Goal: Information Seeking & Learning: Learn about a topic

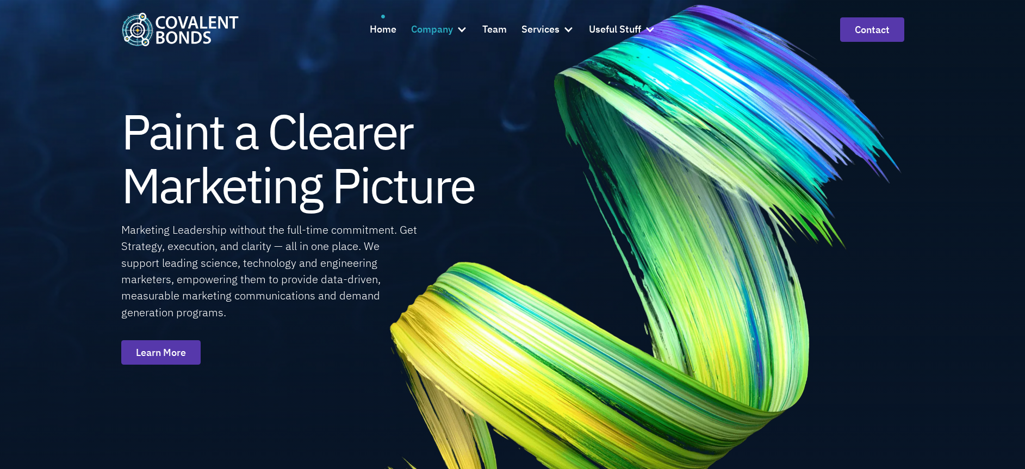
click at [431, 30] on div "Company" at bounding box center [432, 30] width 42 height 16
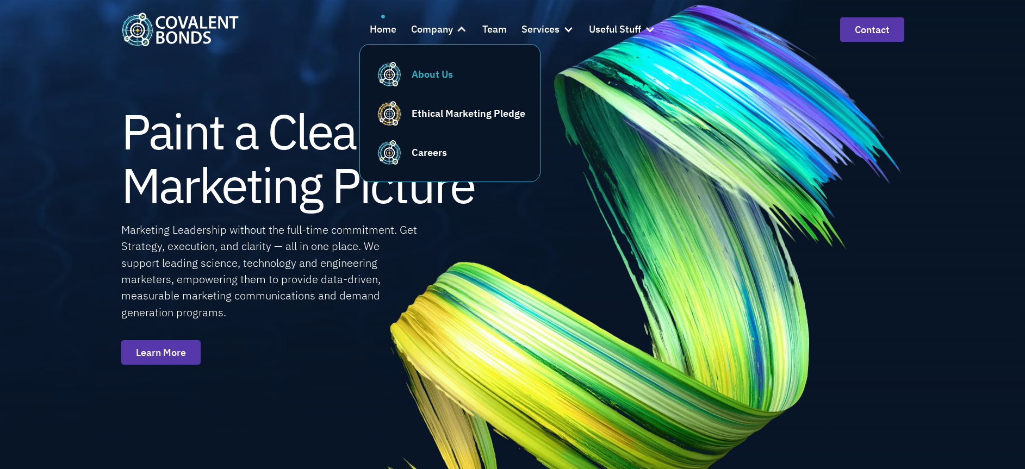
click at [438, 73] on div "About Us" at bounding box center [432, 74] width 41 height 15
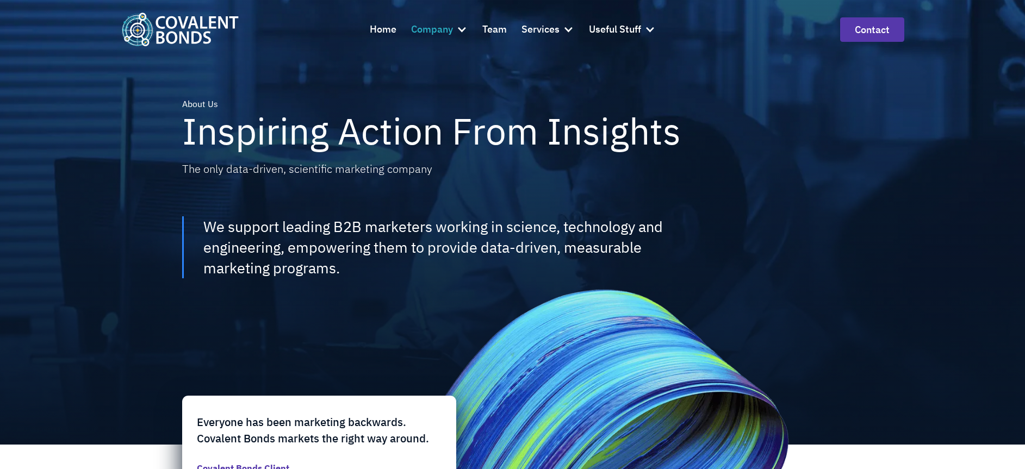
click at [443, 32] on div "Company" at bounding box center [432, 30] width 42 height 16
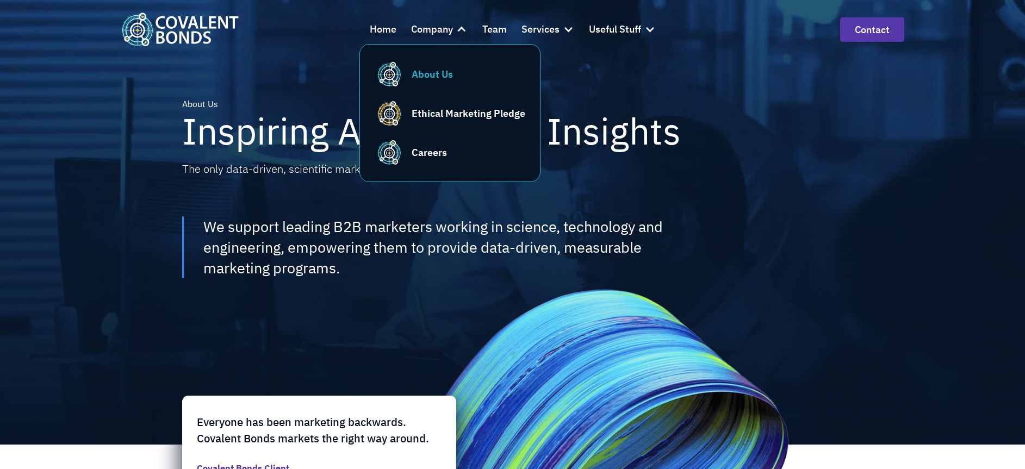
click at [440, 72] on div "About Us" at bounding box center [432, 74] width 41 height 15
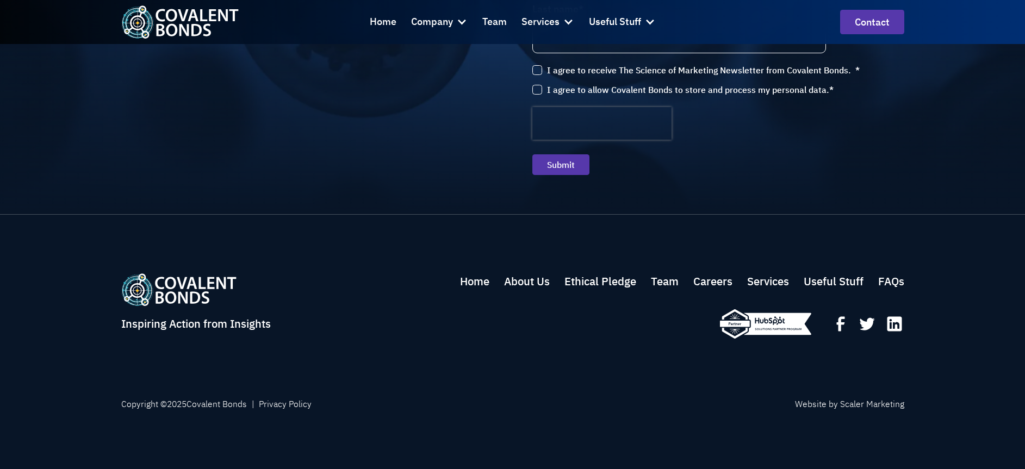
scroll to position [2615, 0]
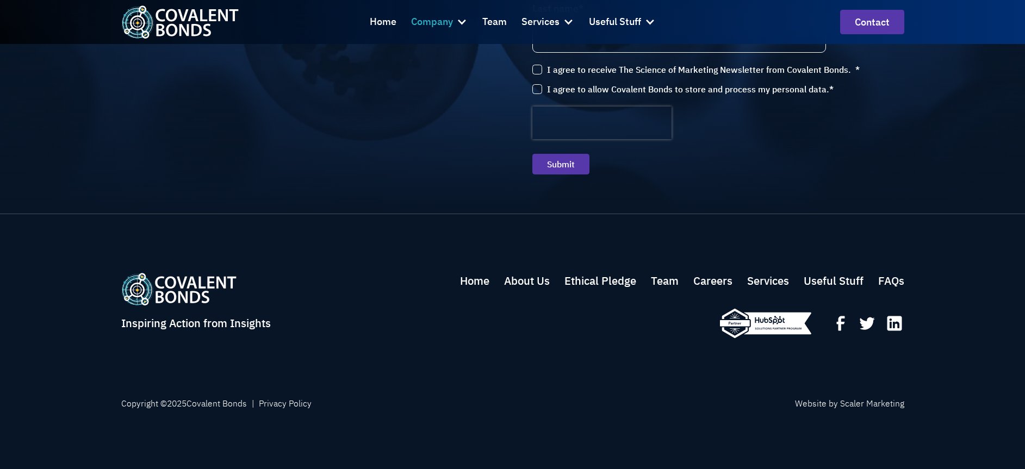
click at [443, 23] on div "Company" at bounding box center [432, 22] width 42 height 16
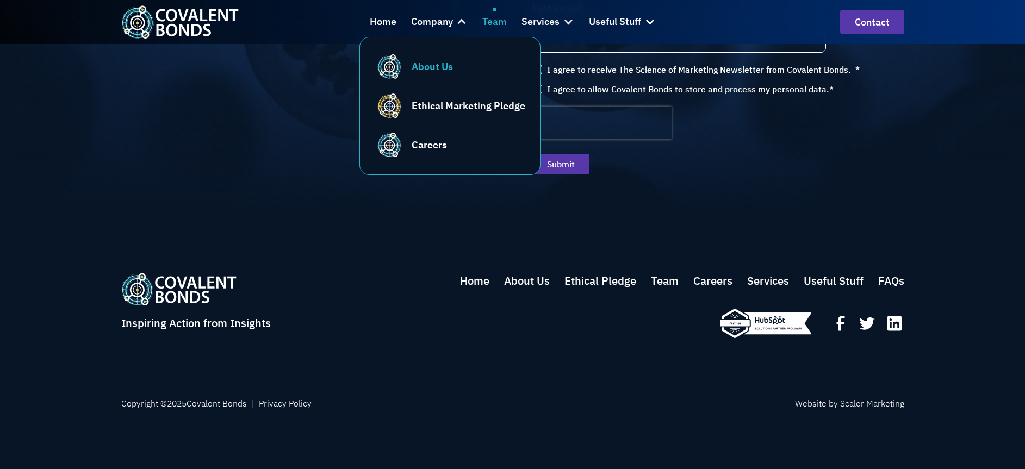
click at [482, 23] on div "Team" at bounding box center [494, 22] width 24 height 16
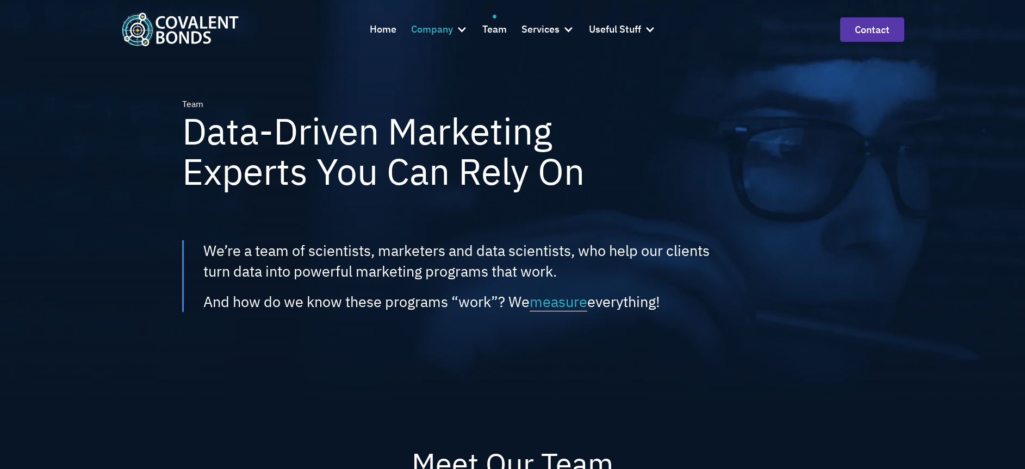
click at [453, 31] on div "Company" at bounding box center [439, 29] width 57 height 29
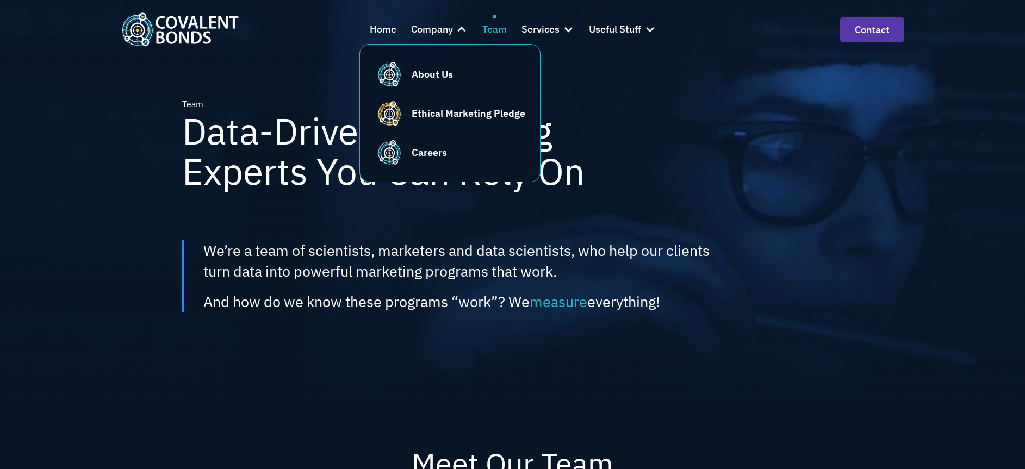
click at [498, 29] on div "Team" at bounding box center [494, 30] width 24 height 16
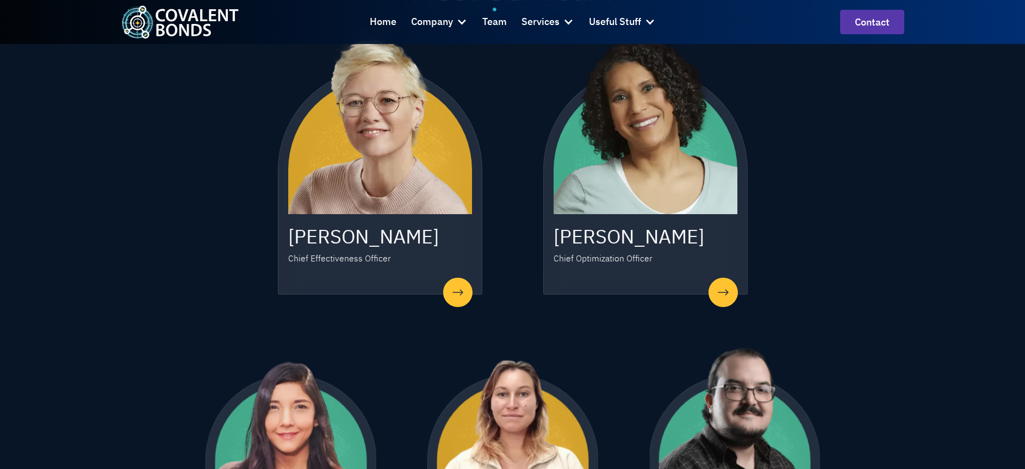
scroll to position [435, 0]
